Goal: Task Accomplishment & Management: Use online tool/utility

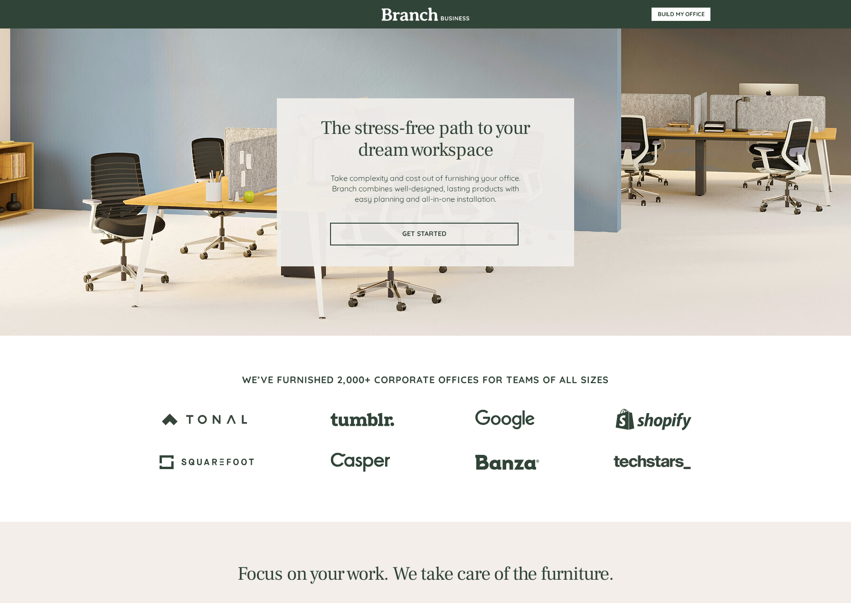
click at [458, 238] on link "GET STARTED" at bounding box center [424, 234] width 188 height 23
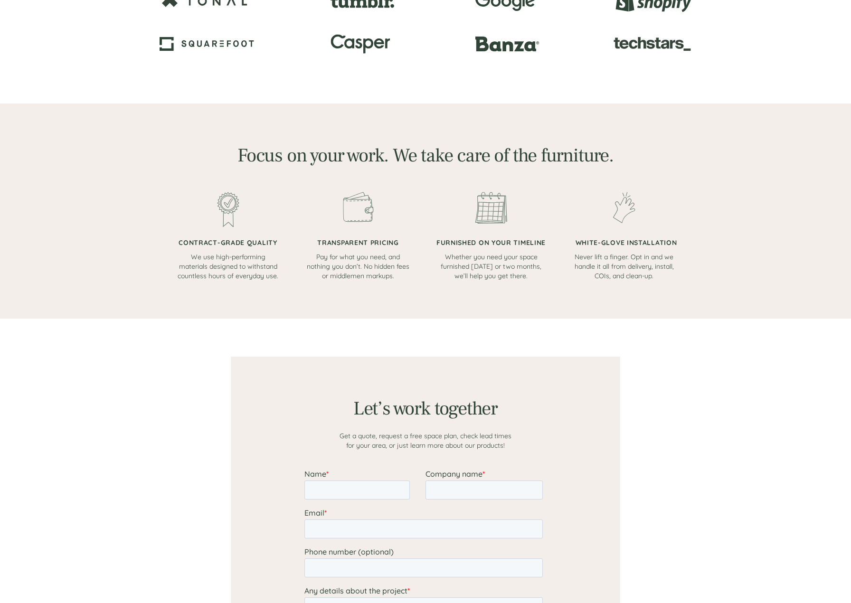
scroll to position [357, 0]
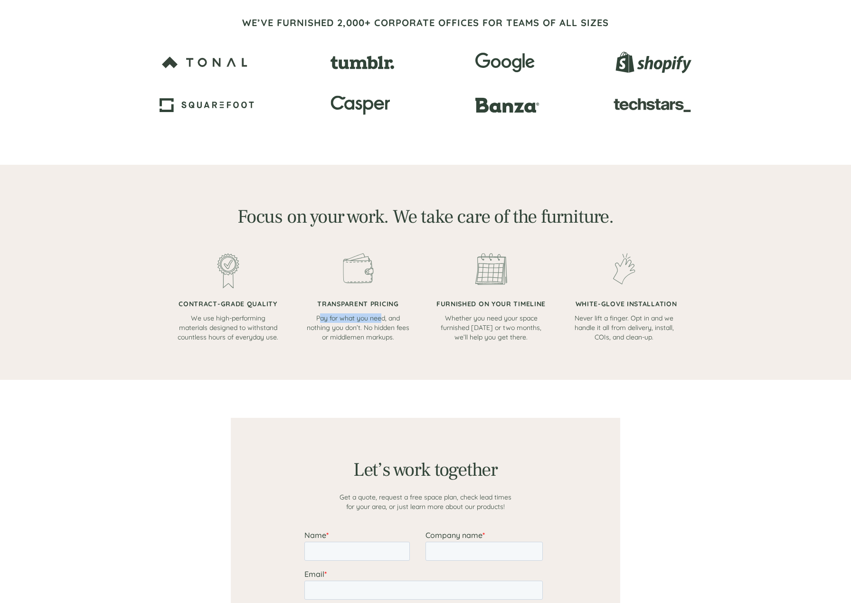
drag, startPoint x: 320, startPoint y: 320, endPoint x: 380, endPoint y: 317, distance: 59.4
click at [380, 317] on span "Pay for what you need, and nothing you don’t. No hidden fees or middlemen marku…" at bounding box center [358, 328] width 103 height 28
click at [384, 317] on span "Pay for what you need, and nothing you don’t. No hidden fees or middlemen marku…" at bounding box center [358, 328] width 103 height 28
drag, startPoint x: 324, startPoint y: 323, endPoint x: 355, endPoint y: 324, distance: 30.9
click at [355, 324] on p "Pay for what you need, and nothing you don’t. No hidden fees or middlemen marku…" at bounding box center [358, 327] width 104 height 28
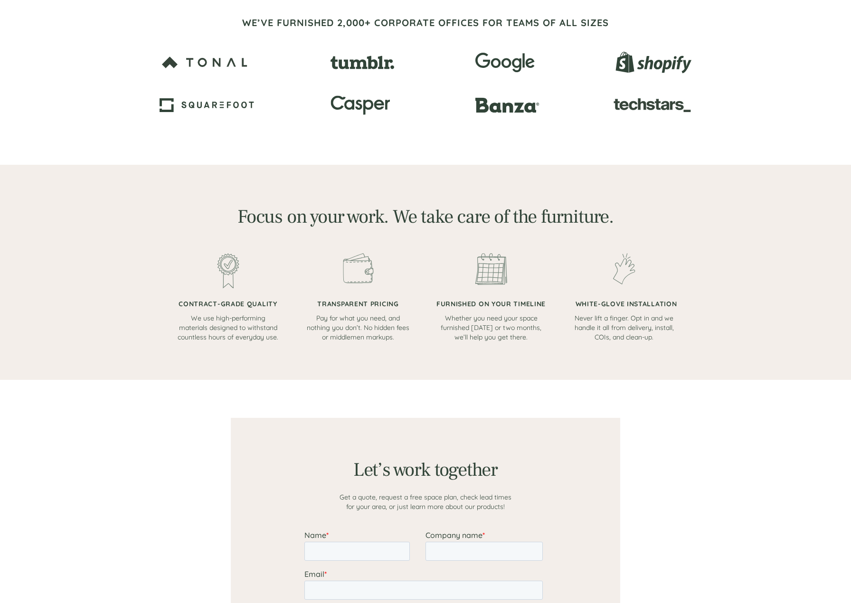
click at [368, 325] on span "Pay for what you need, and nothing you don’t. No hidden fees or middlemen marku…" at bounding box center [358, 328] width 103 height 28
drag, startPoint x: 368, startPoint y: 325, endPoint x: 384, endPoint y: 338, distance: 20.5
click at [384, 338] on span "Pay for what you need, and nothing you don’t. No hidden fees or middlemen marku…" at bounding box center [358, 328] width 103 height 28
click at [219, 311] on div at bounding box center [228, 297] width 104 height 89
drag, startPoint x: 635, startPoint y: 322, endPoint x: 662, endPoint y: 323, distance: 27.1
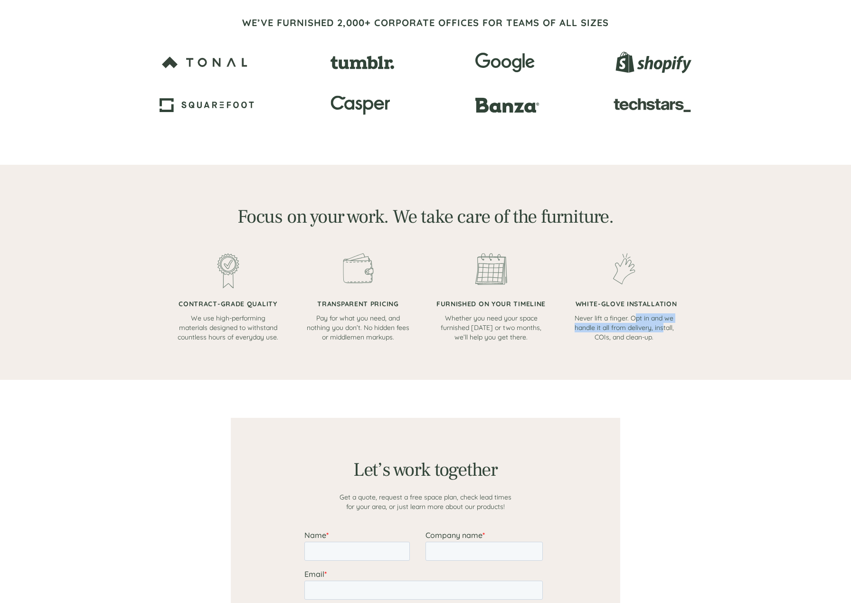
click at [662, 323] on p "Never lift a finger. Opt in and we handle it all from delivery, install, COIs, …" at bounding box center [623, 327] width 104 height 28
click at [634, 334] on span "Never lift a finger. Opt in and we handle it all from delivery, install, COIs, …" at bounding box center [623, 328] width 99 height 28
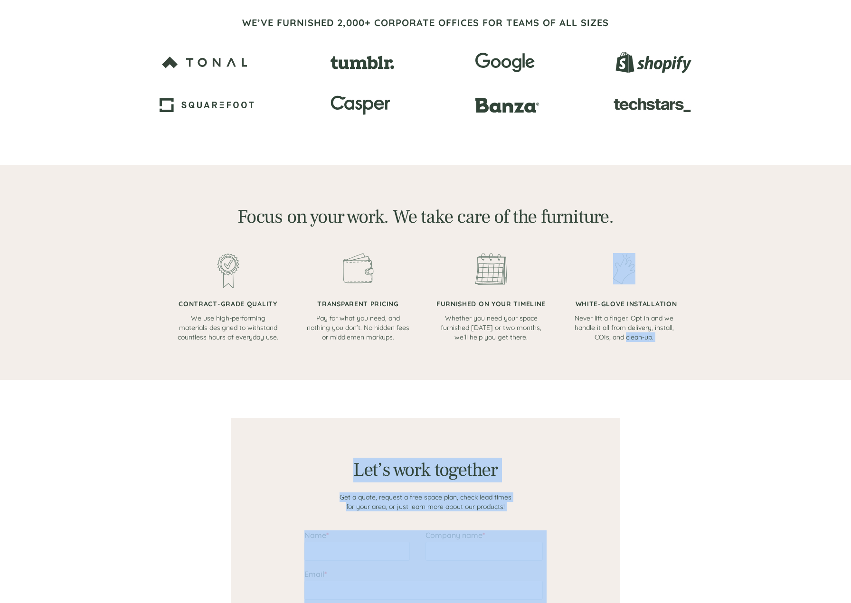
drag, startPoint x: 601, startPoint y: 342, endPoint x: 625, endPoint y: 340, distance: 24.3
click at [625, 340] on div "The stress-free path to your dream workspace Take complexity and cost out of fu…" at bounding box center [425, 462] width 851 height 1639
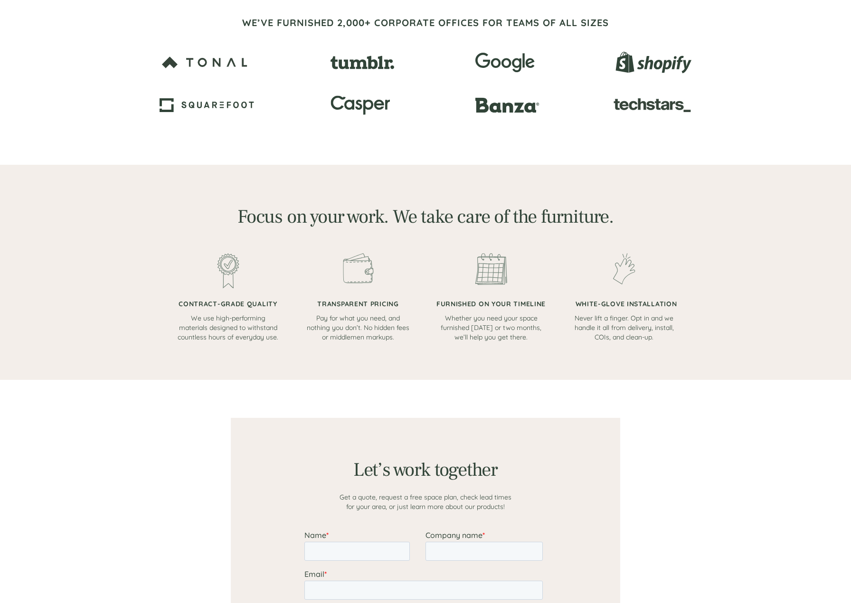
click at [615, 340] on span "Never lift a finger. Opt in and we handle it all from delivery, install, COIs, …" at bounding box center [623, 328] width 99 height 28
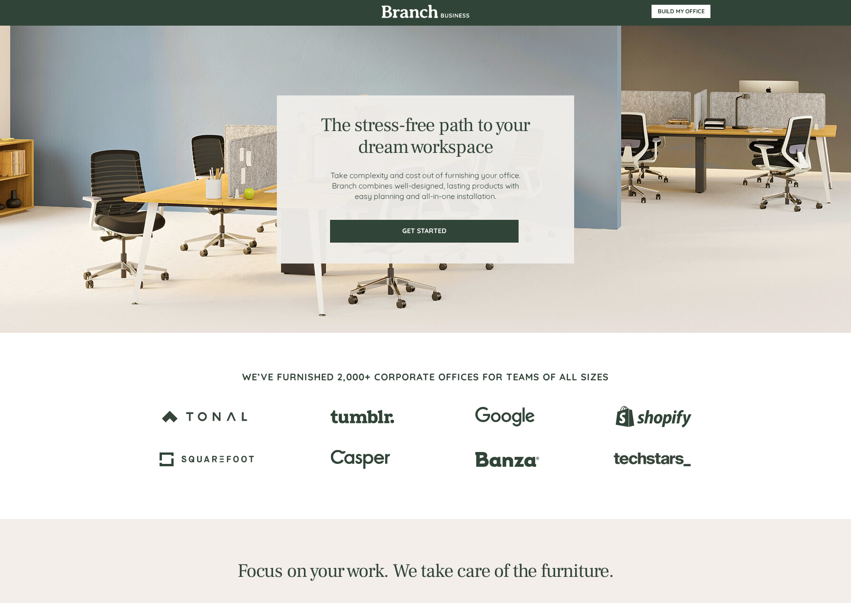
scroll to position [0, 0]
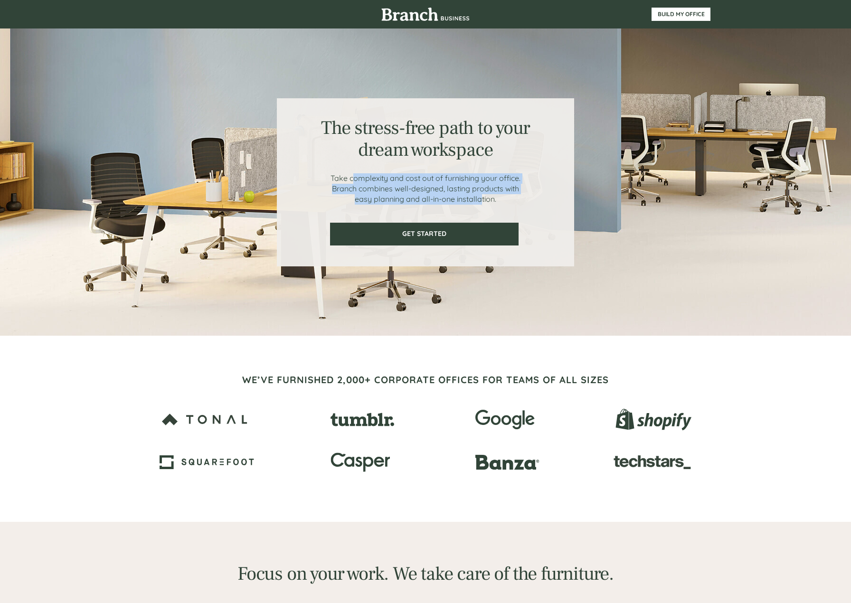
drag, startPoint x: 352, startPoint y: 180, endPoint x: 479, endPoint y: 196, distance: 128.7
click at [479, 196] on span "Take complexity and cost out of furnishing your office. Branch combines well-de…" at bounding box center [425, 188] width 190 height 30
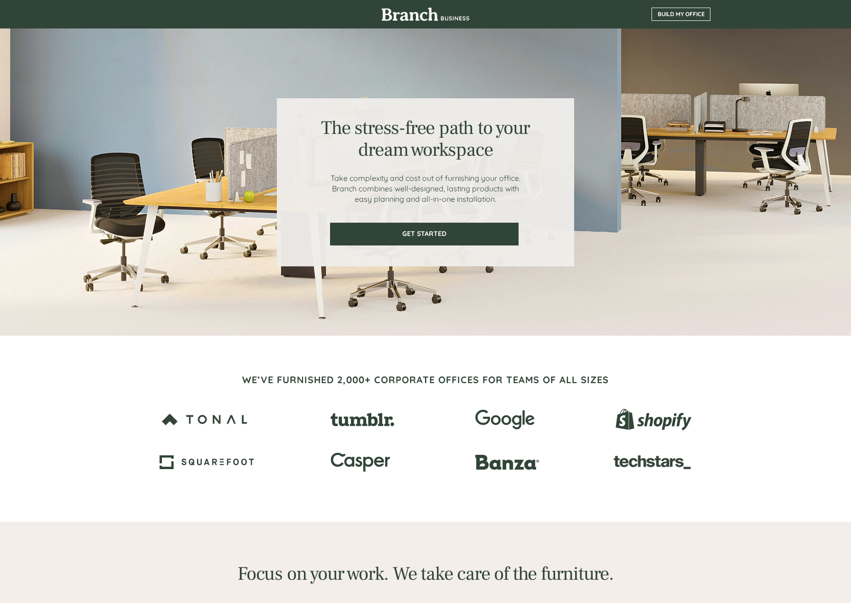
click at [695, 12] on span "BUILD MY OFFICE" at bounding box center [681, 14] width 58 height 7
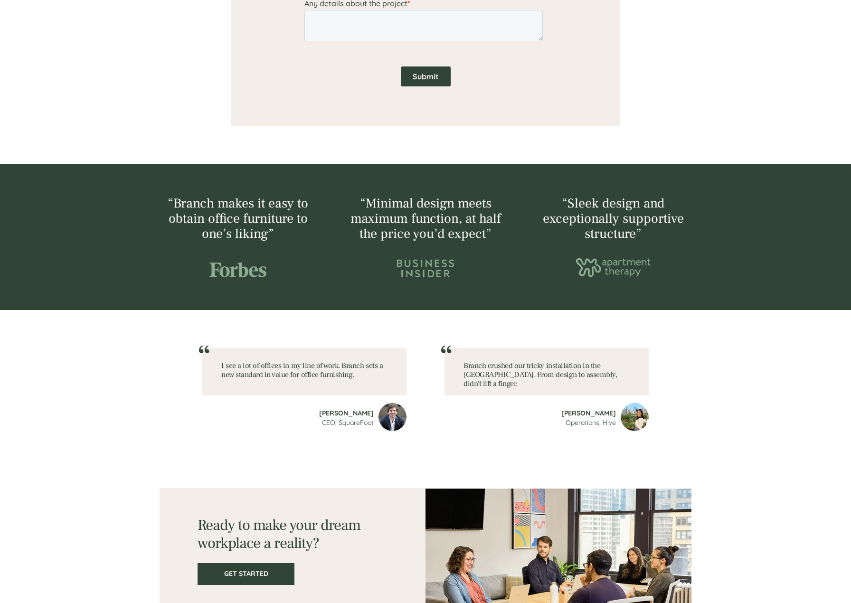
scroll to position [1037, 0]
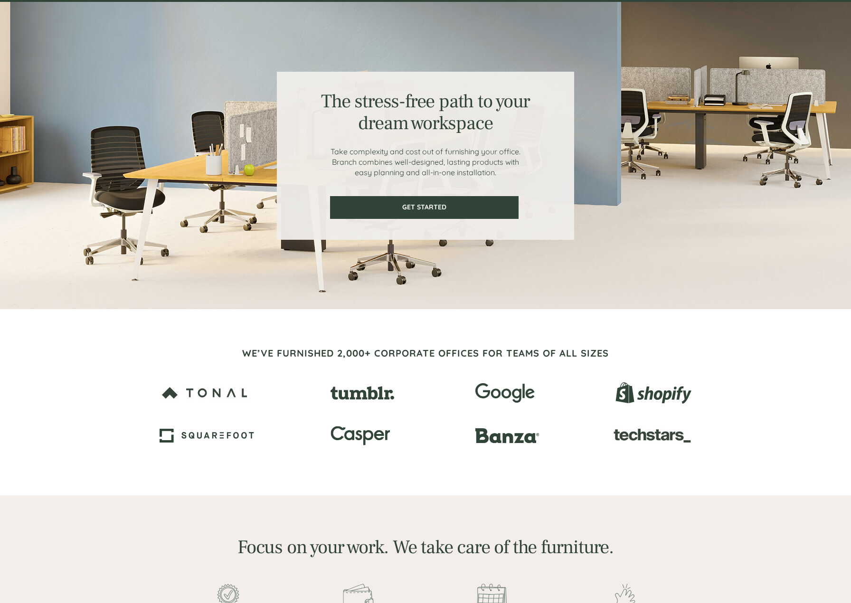
scroll to position [8, 0]
